Goal: Task Accomplishment & Management: Use online tool/utility

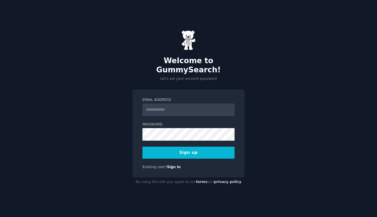
click at [169, 104] on input "Email Address" at bounding box center [189, 110] width 92 height 13
type input "**********"
click at [184, 154] on button "Sign up" at bounding box center [189, 153] width 92 height 12
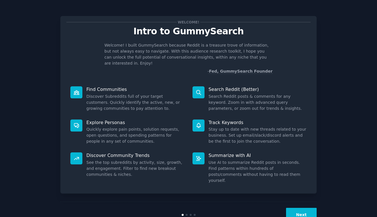
click at [306, 208] on button "Next" at bounding box center [301, 215] width 31 height 14
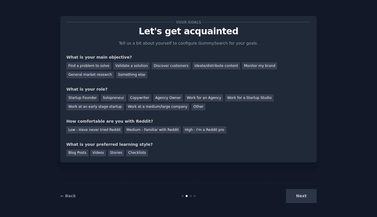
click at [305, 197] on div "Next" at bounding box center [274, 196] width 86 height 14
click at [87, 65] on div "Find a problem to solve" at bounding box center [88, 65] width 45 height 7
click at [306, 195] on div "Next" at bounding box center [274, 196] width 86 height 14
click at [83, 154] on div "Blog Posts" at bounding box center [77, 153] width 22 height 7
click at [191, 108] on div "Other" at bounding box center [198, 107] width 14 height 7
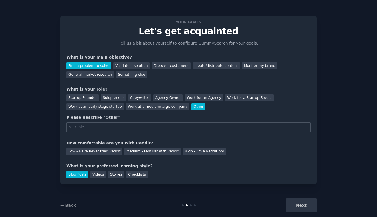
click at [191, 104] on div "Other" at bounding box center [198, 107] width 14 height 7
click at [87, 97] on div "Startup Founder" at bounding box center [82, 97] width 32 height 7
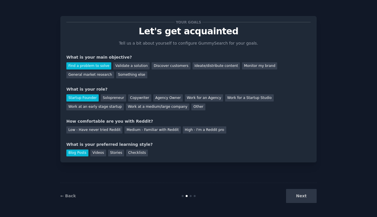
click at [304, 196] on div "Next" at bounding box center [274, 196] width 86 height 14
click at [140, 108] on div "Work at a medium/large company" at bounding box center [158, 107] width 64 height 7
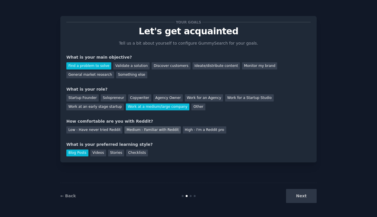
click at [144, 127] on div "Medium - Familiar with Reddit" at bounding box center [153, 130] width 56 height 7
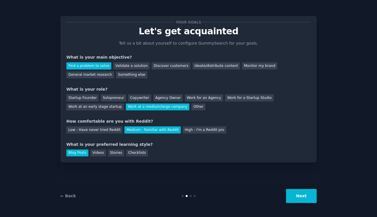
click at [307, 201] on button "Next" at bounding box center [301, 196] width 31 height 14
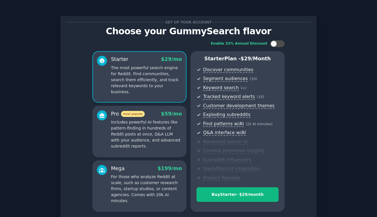
scroll to position [49, 0]
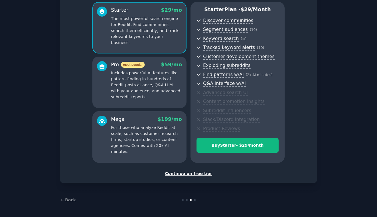
click at [178, 172] on div "Continue on free tier" at bounding box center [188, 174] width 244 height 6
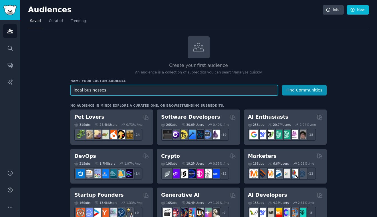
type input "local businesses"
click at [282, 85] on button "Find Communities" at bounding box center [304, 90] width 45 height 11
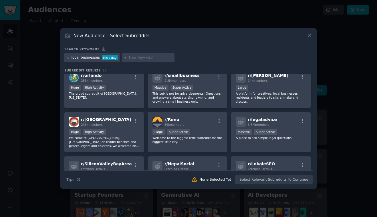
scroll to position [97, 0]
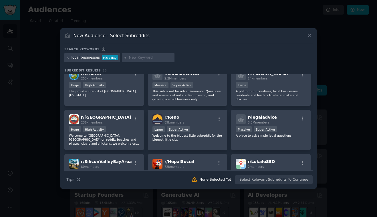
click at [314, 34] on div "New Audience - Select Subreddits Search keywords local businesses 100 / day Sub…" at bounding box center [188, 108] width 256 height 161
